Goal: Task Accomplishment & Management: Complete application form

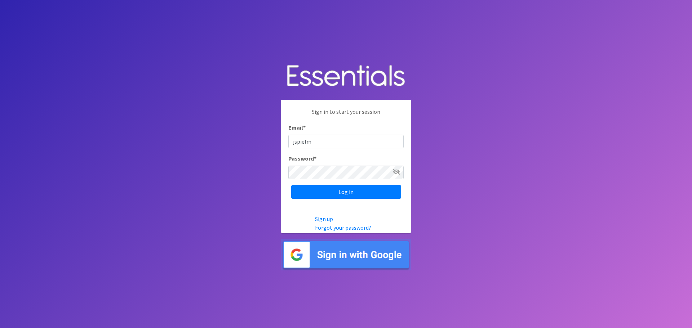
type input "[EMAIL_ADDRESS][DOMAIN_NAME]"
click at [340, 196] on input "Log in" at bounding box center [346, 192] width 110 height 14
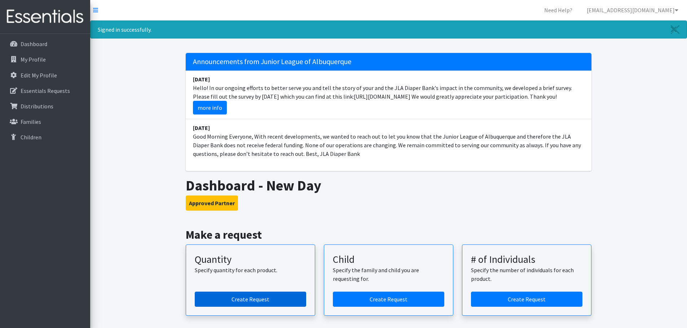
click at [250, 298] on link "Create Request" at bounding box center [250, 299] width 111 height 15
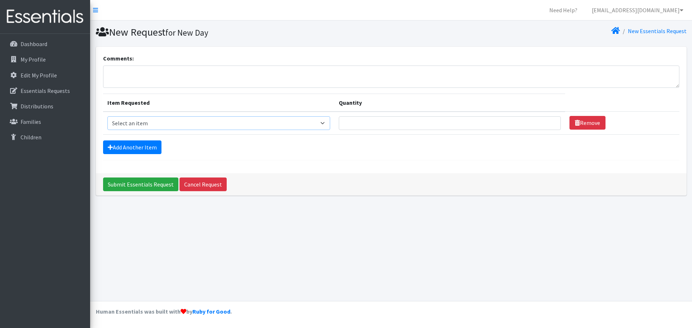
click at [156, 122] on select "Select an item Adult Briefs (Large/X-Large) Disposable Inserts Goodnights (Slee…" at bounding box center [218, 123] width 223 height 14
click at [147, 128] on select "Select an item Adult Briefs (Large/X-Large) Disposable Inserts Goodnights (Slee…" at bounding box center [218, 123] width 223 height 14
click at [183, 127] on select "Select an item Adult Briefs (Large/X-Large) Disposable Inserts Goodnights (Slee…" at bounding box center [218, 123] width 223 height 14
select select "8148"
click at [107, 116] on select "Select an item Adult Briefs (Large/X-Large) Disposable Inserts Goodnights (Slee…" at bounding box center [218, 123] width 223 height 14
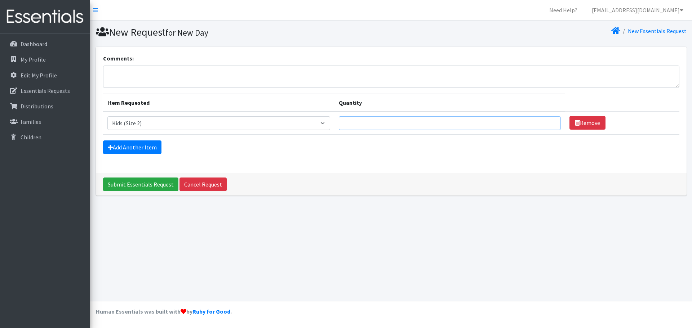
click at [380, 125] on input "Quantity" at bounding box center [450, 123] width 222 height 14
type input "36"
click at [145, 152] on link "Add Another Item" at bounding box center [132, 148] width 58 height 14
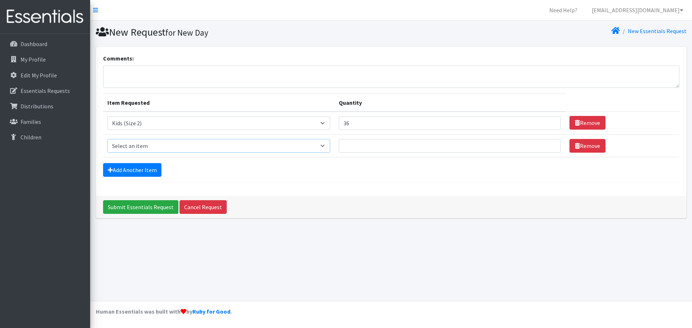
click at [150, 144] on select "Select an item Adult Briefs (Large/X-Large) Disposable Inserts Goodnights (Slee…" at bounding box center [218, 146] width 223 height 14
select select "8153"
click at [107, 139] on select "Select an item Adult Briefs (Large/X-Large) Disposable Inserts Goodnights (Slee…" at bounding box center [218, 146] width 223 height 14
click at [363, 141] on input "Quantity" at bounding box center [450, 146] width 222 height 14
type input "36"
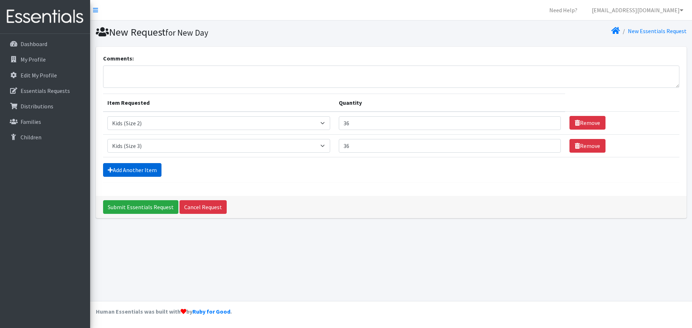
click at [128, 173] on link "Add Another Item" at bounding box center [132, 170] width 58 height 14
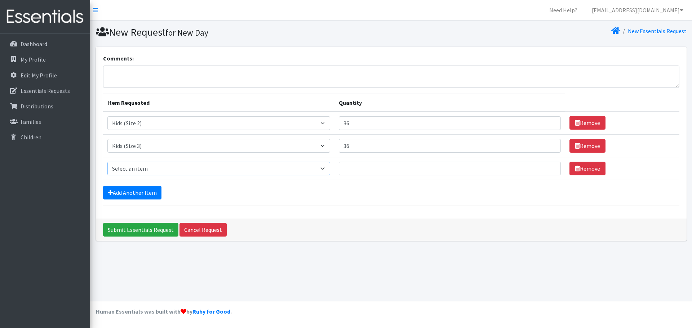
click at [141, 171] on select "Select an item Adult Briefs (Large/X-Large) Disposable Inserts Goodnights (Slee…" at bounding box center [218, 169] width 223 height 14
select select "8160"
click at [107, 162] on select "Select an item Adult Briefs (Large/X-Large) Disposable Inserts Goodnights (Slee…" at bounding box center [218, 169] width 223 height 14
click at [355, 165] on input "Quantity" at bounding box center [450, 169] width 222 height 14
type input "36"
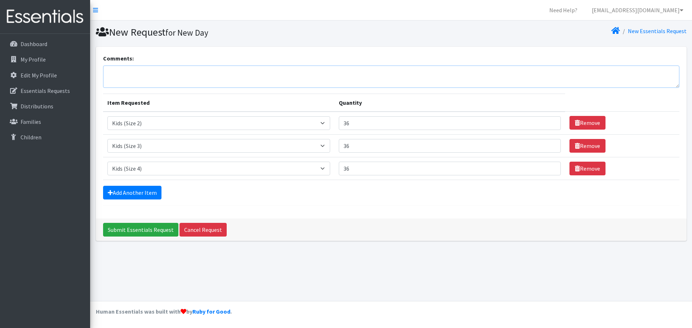
click at [156, 70] on textarea "Comments:" at bounding box center [391, 77] width 577 height 22
type textarea "Thank you!!"
click at [141, 234] on input "Submit Essentials Request" at bounding box center [140, 230] width 75 height 14
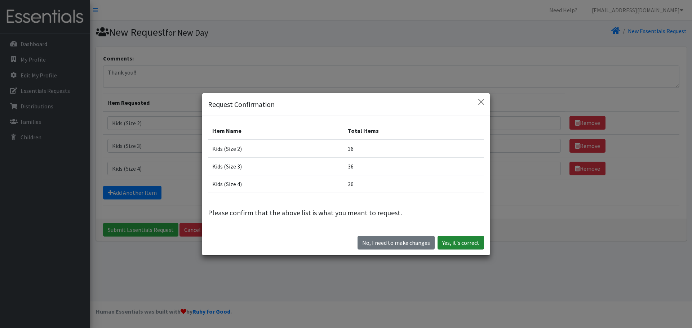
click at [460, 249] on button "Yes, it's correct" at bounding box center [461, 243] width 47 height 14
